Goal: Task Accomplishment & Management: Manage account settings

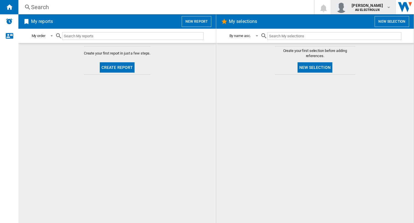
click at [379, 6] on span "ana manganiel" at bounding box center [366, 6] width 31 height 6
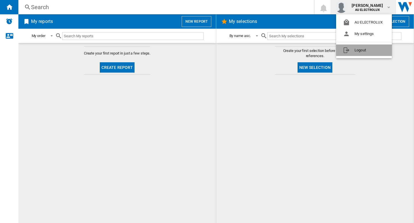
click at [361, 51] on button "Logout" at bounding box center [364, 50] width 56 height 11
